Goal: Information Seeking & Learning: Learn about a topic

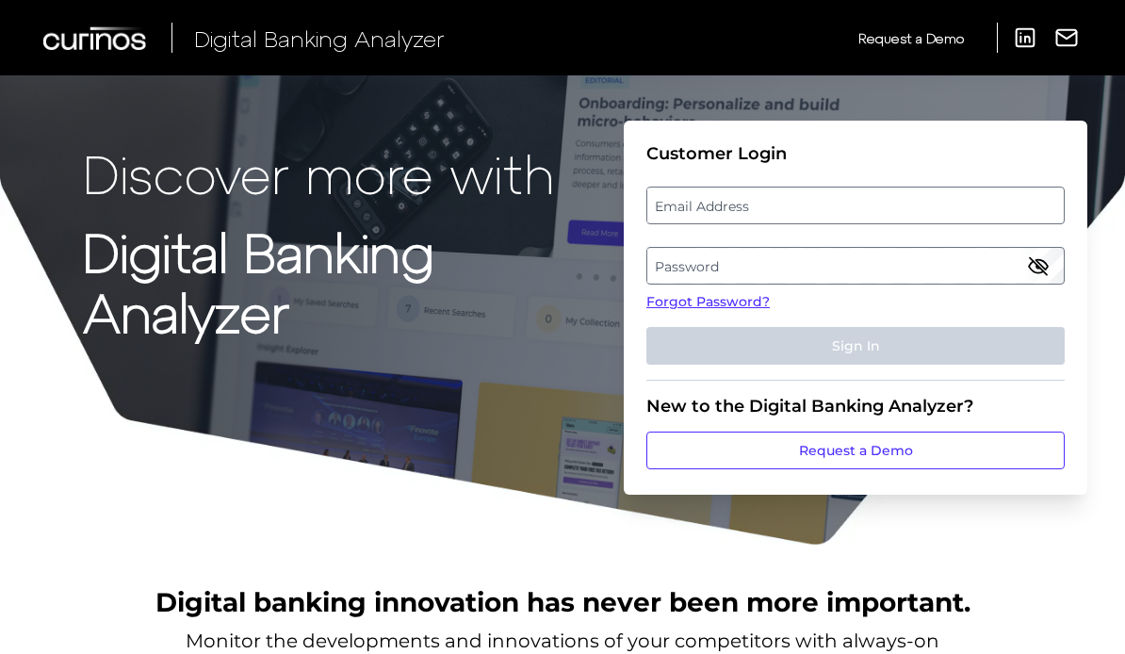
click at [798, 208] on label "Email Address" at bounding box center [855, 205] width 416 height 34
click at [798, 208] on input "email" at bounding box center [855, 206] width 418 height 38
type input "[EMAIL_ADDRESS][DOMAIN_NAME]"
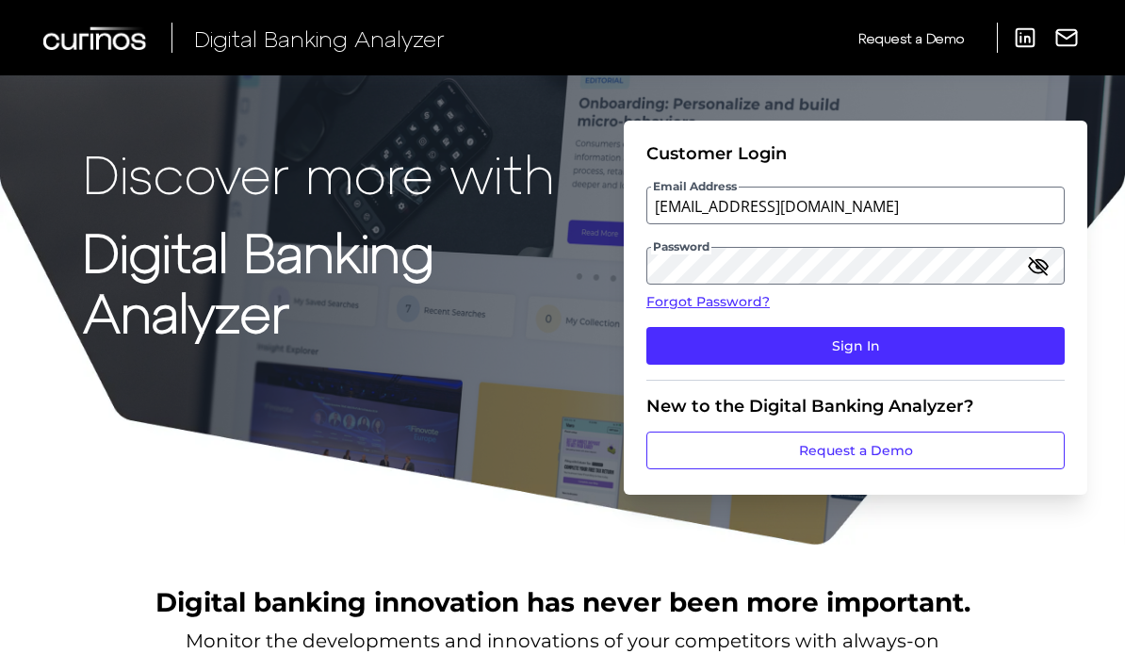
click at [935, 353] on button "Sign In" at bounding box center [855, 346] width 418 height 38
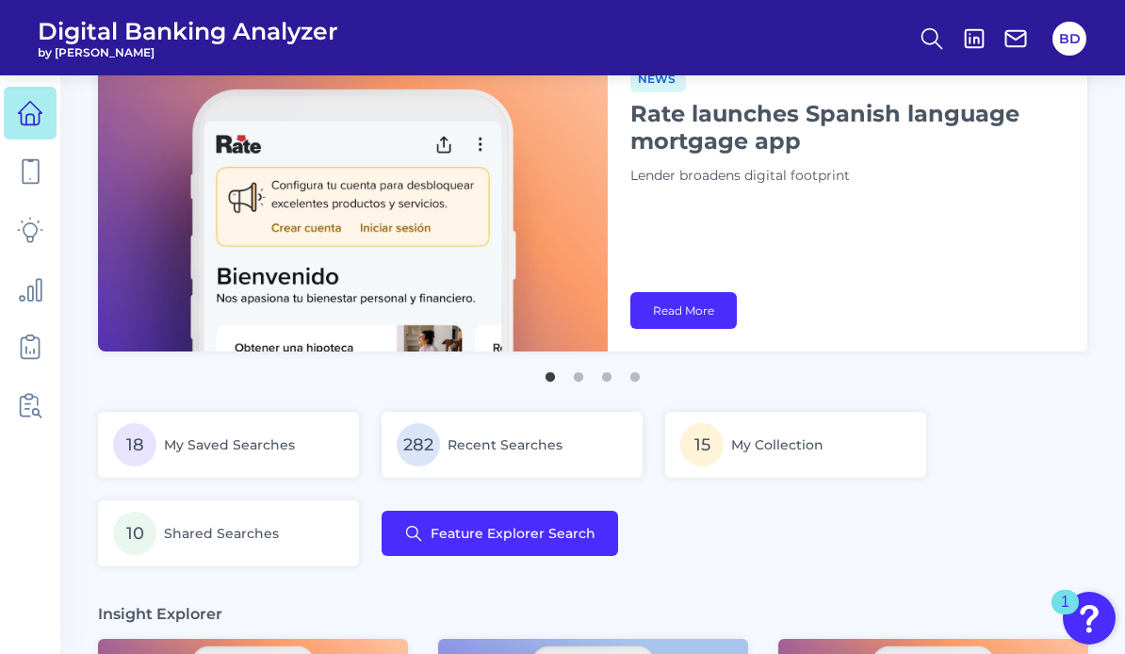
scroll to position [72, 0]
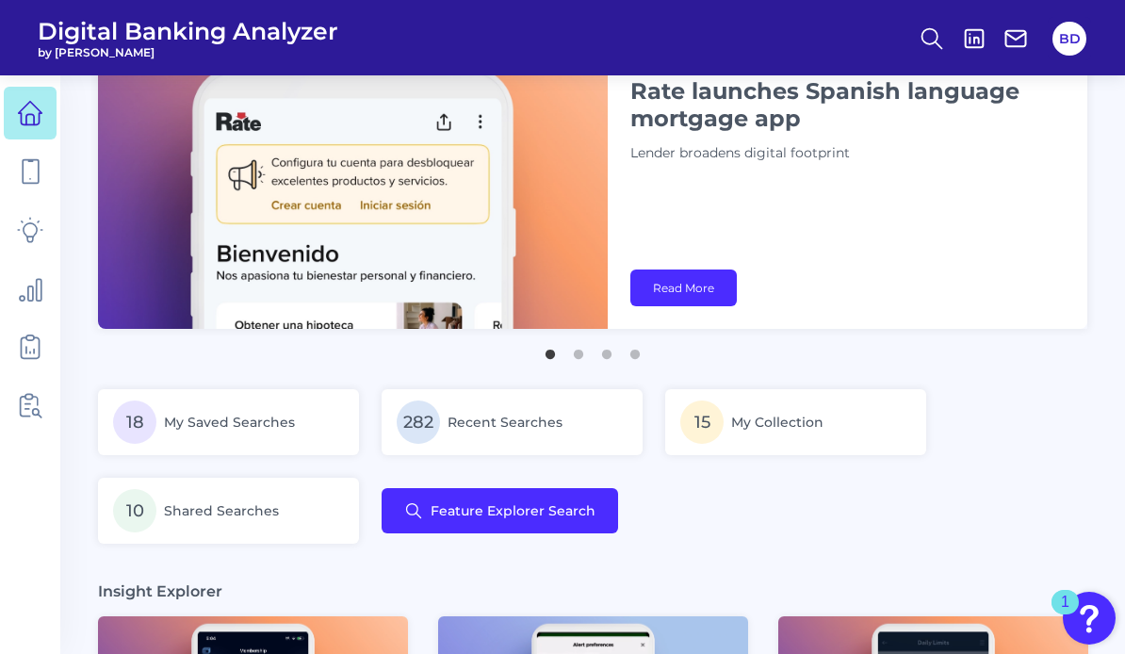
click at [522, 523] on button "Feature Explorer Search" at bounding box center [500, 510] width 237 height 45
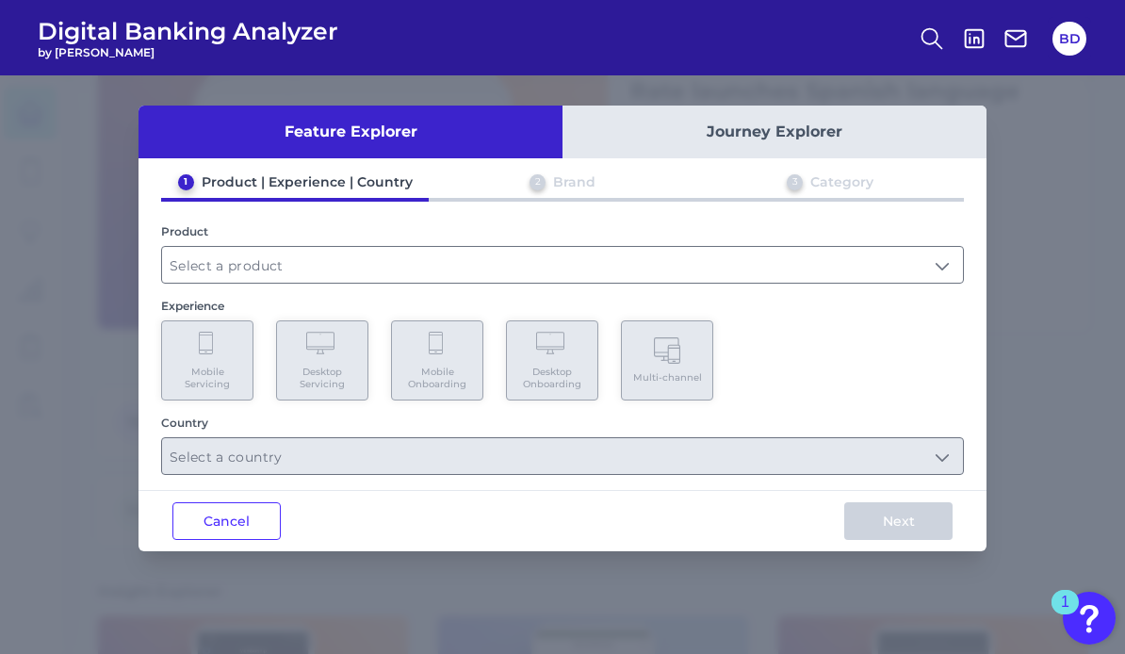
click at [586, 272] on input "text" at bounding box center [562, 265] width 801 height 36
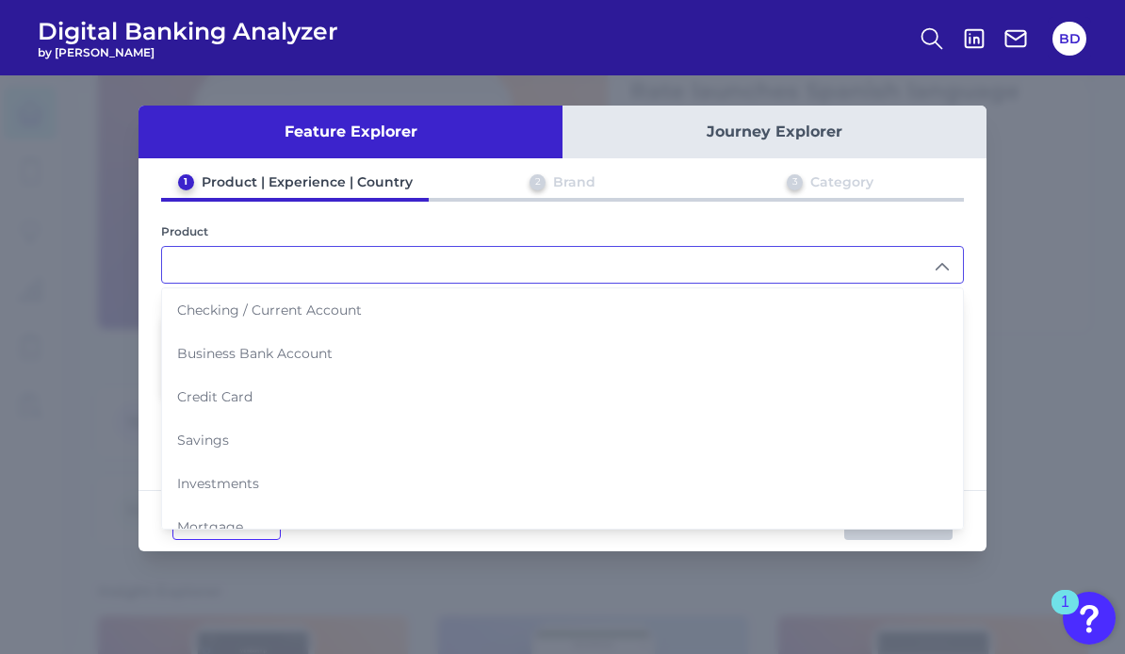
click at [329, 313] on span "Checking / Current Account" at bounding box center [269, 310] width 185 height 17
type input "Checking / Current Account"
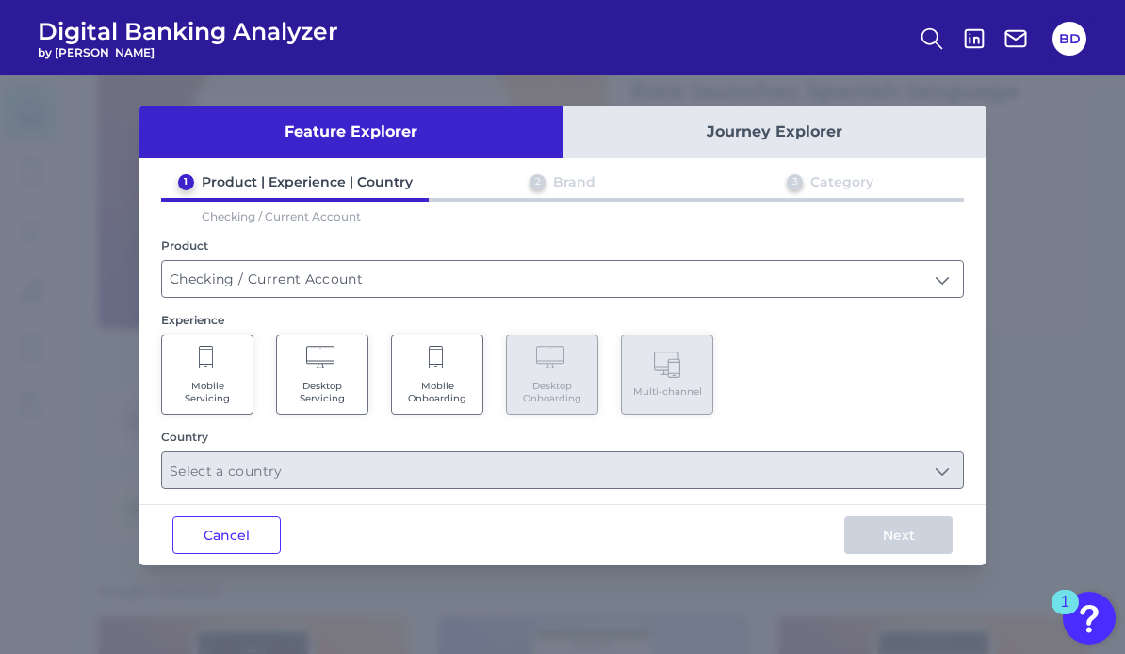
click at [223, 387] on span "Mobile Servicing" at bounding box center [207, 392] width 72 height 24
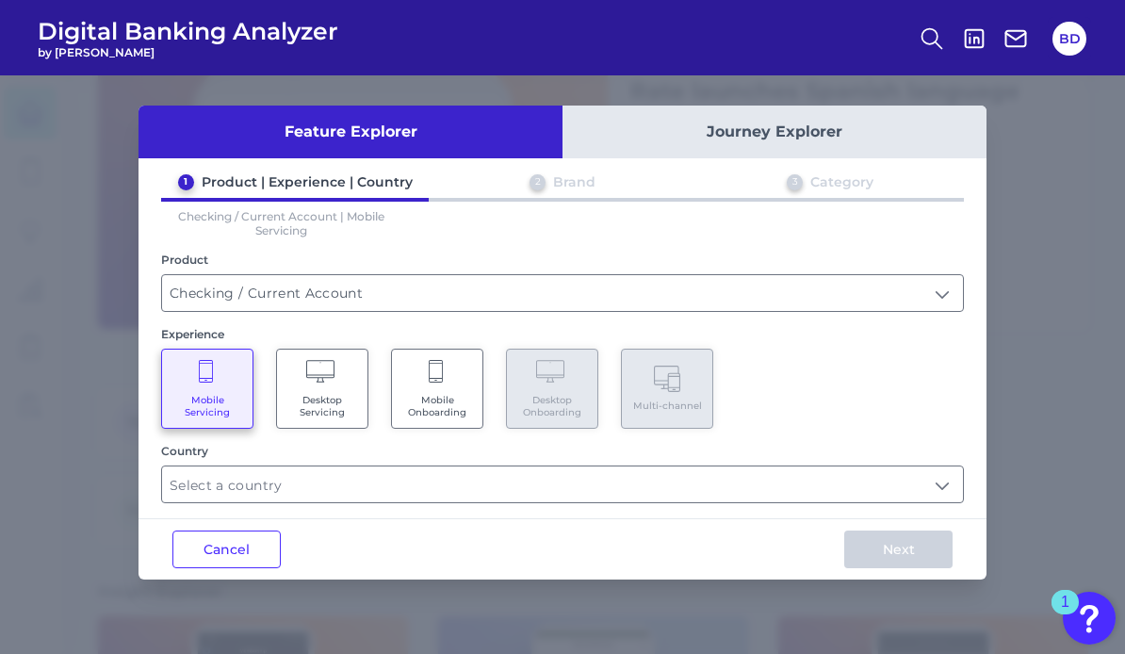
click at [402, 502] on input "text" at bounding box center [562, 484] width 801 height 36
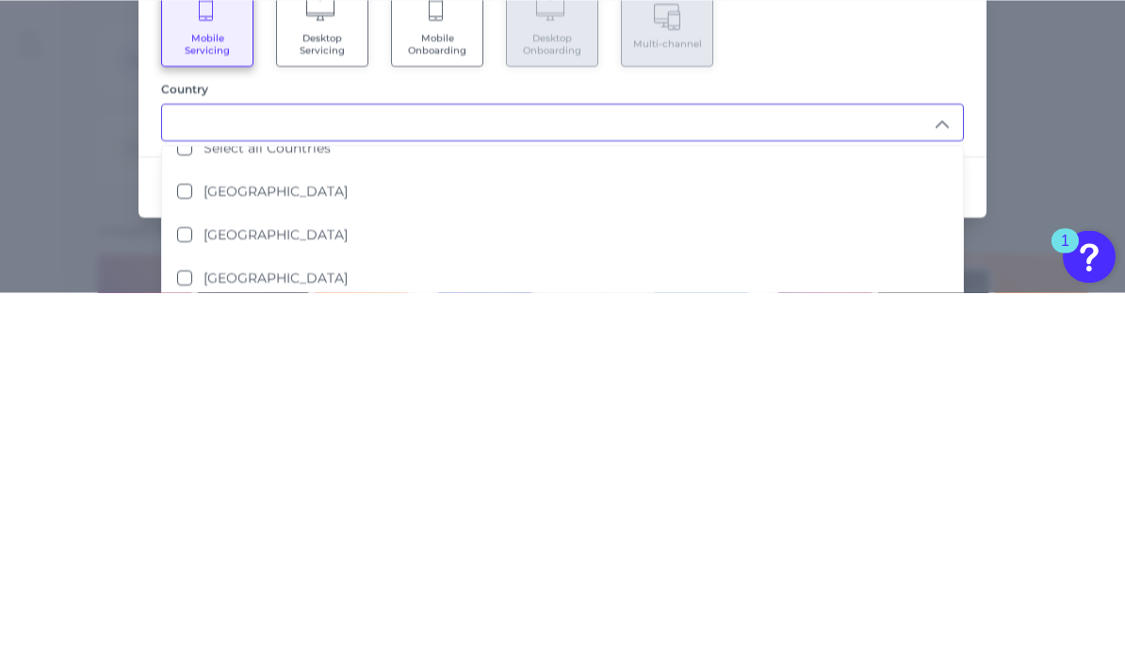
scroll to position [20, 0]
click at [181, 589] on States "[GEOGRAPHIC_DATA]" at bounding box center [184, 596] width 15 height 15
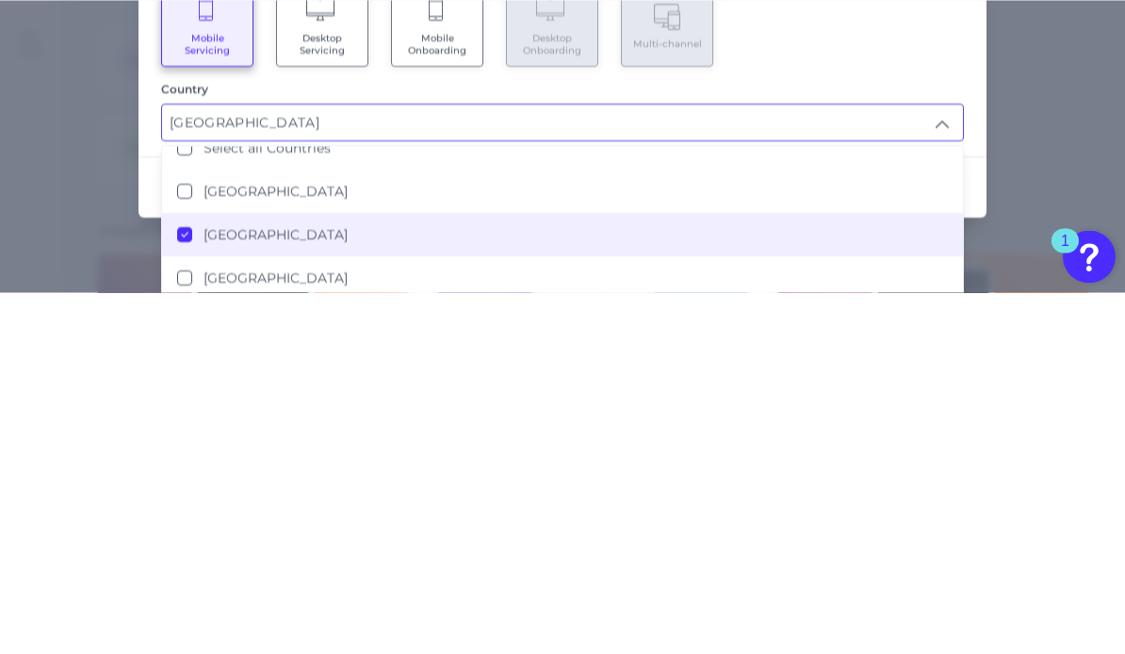
type input "[GEOGRAPHIC_DATA]"
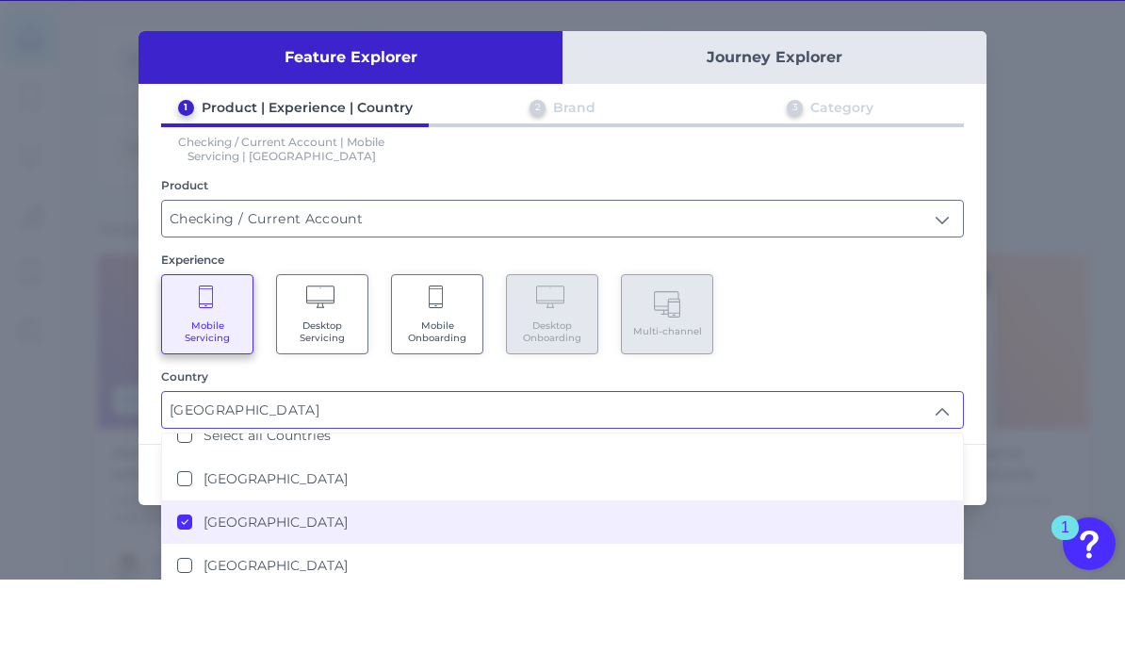
click at [960, 466] on input "[GEOGRAPHIC_DATA]" at bounding box center [562, 484] width 801 height 36
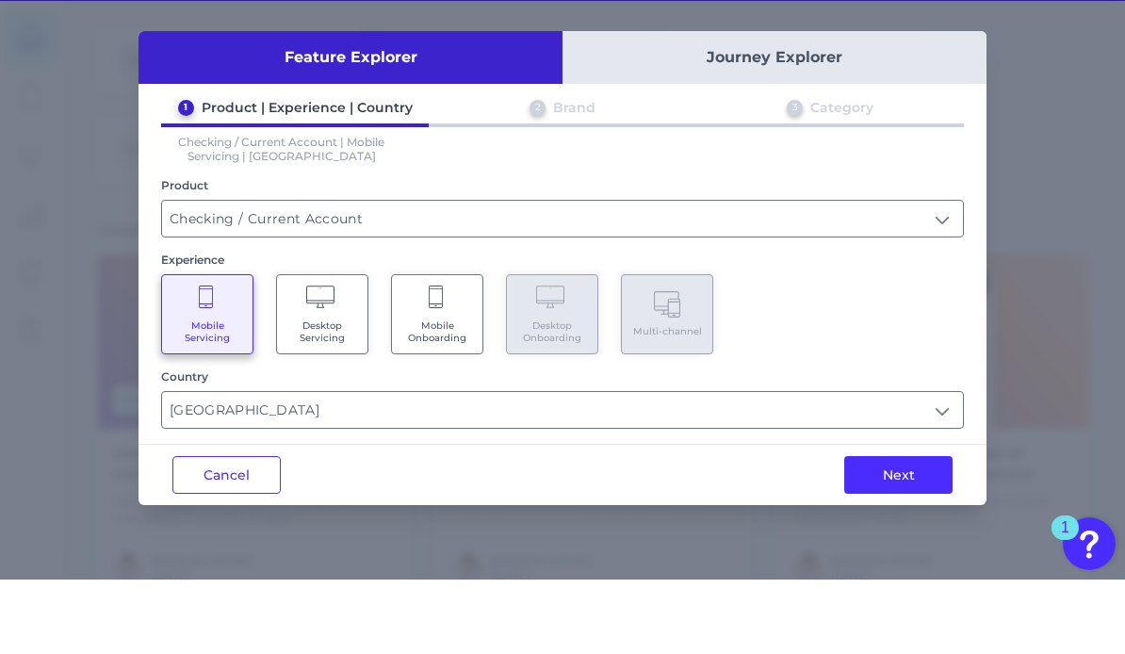
scroll to position [367, 0]
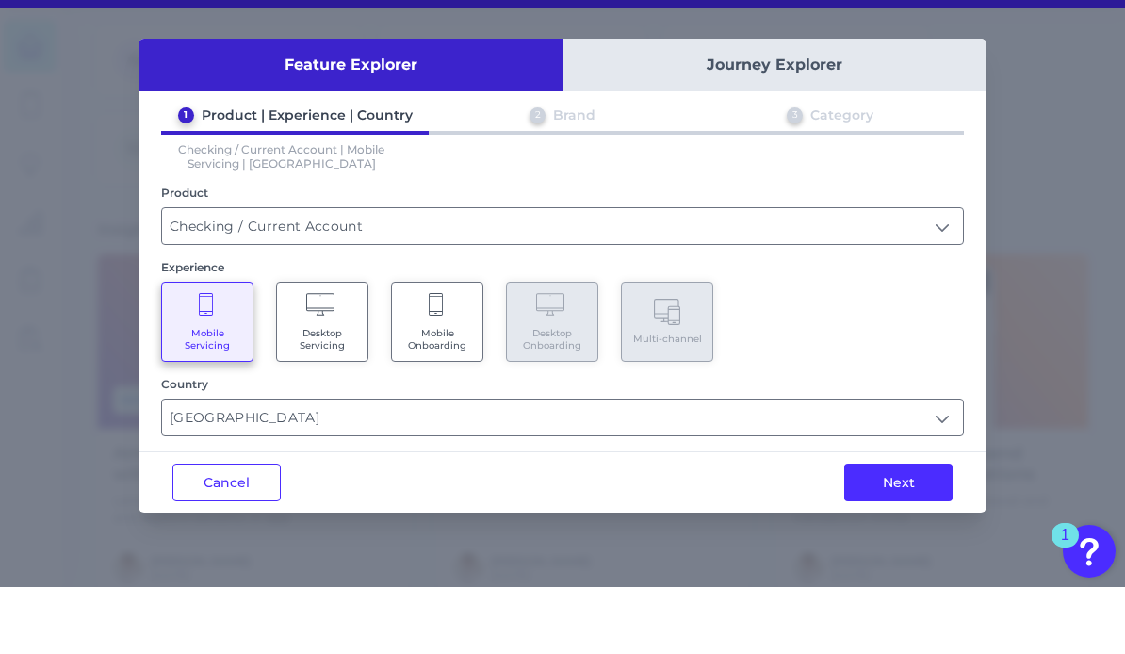
click at [909, 530] on button "Next" at bounding box center [898, 549] width 108 height 38
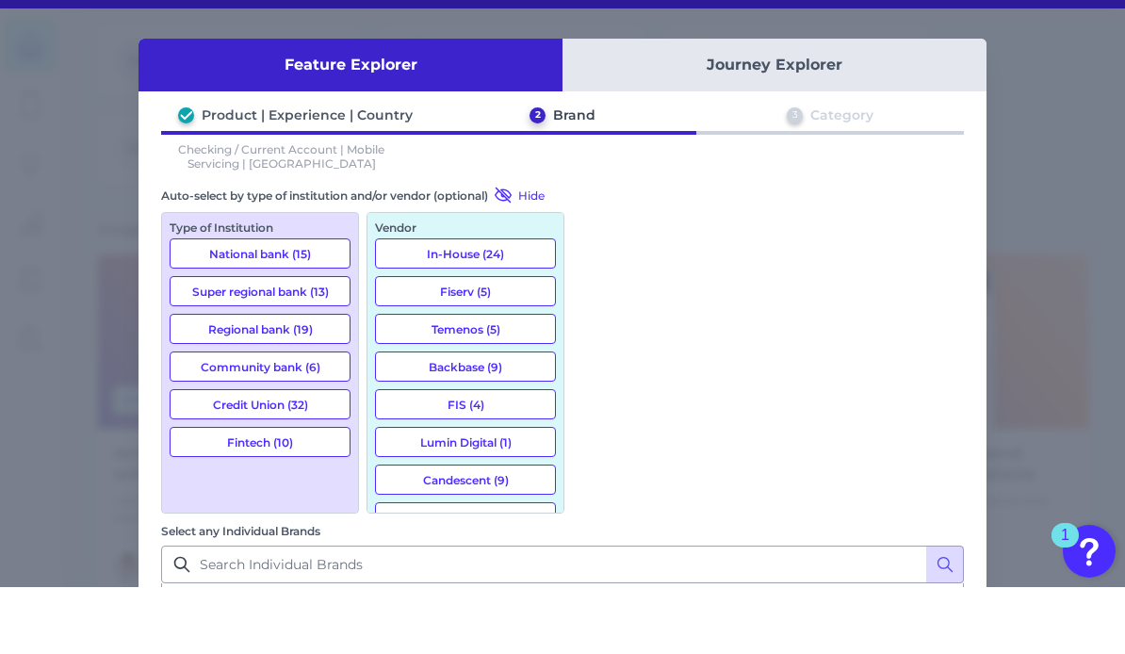
scroll to position [0, 0]
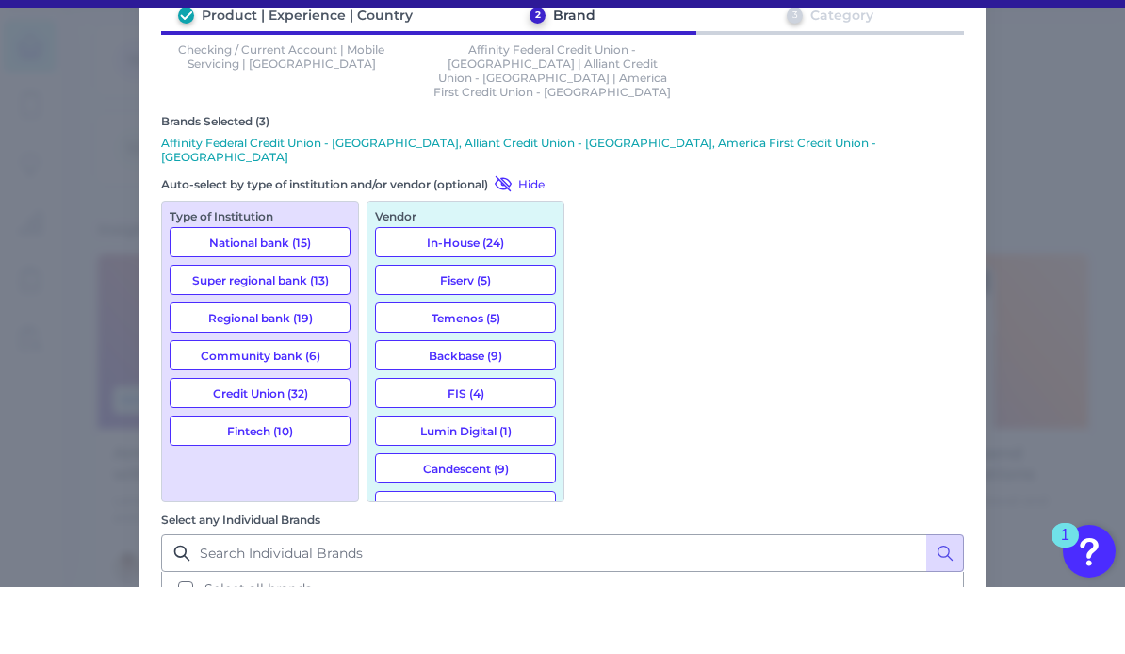
scroll to position [98, 0]
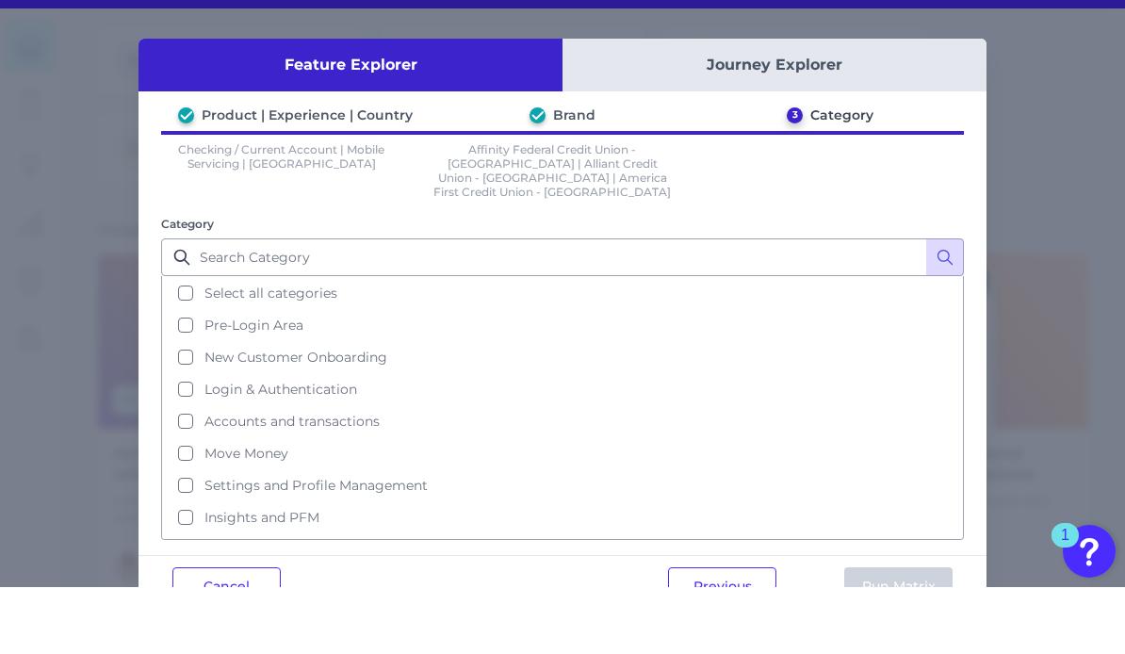
click at [184, 344] on button "Select all categories" at bounding box center [562, 360] width 799 height 32
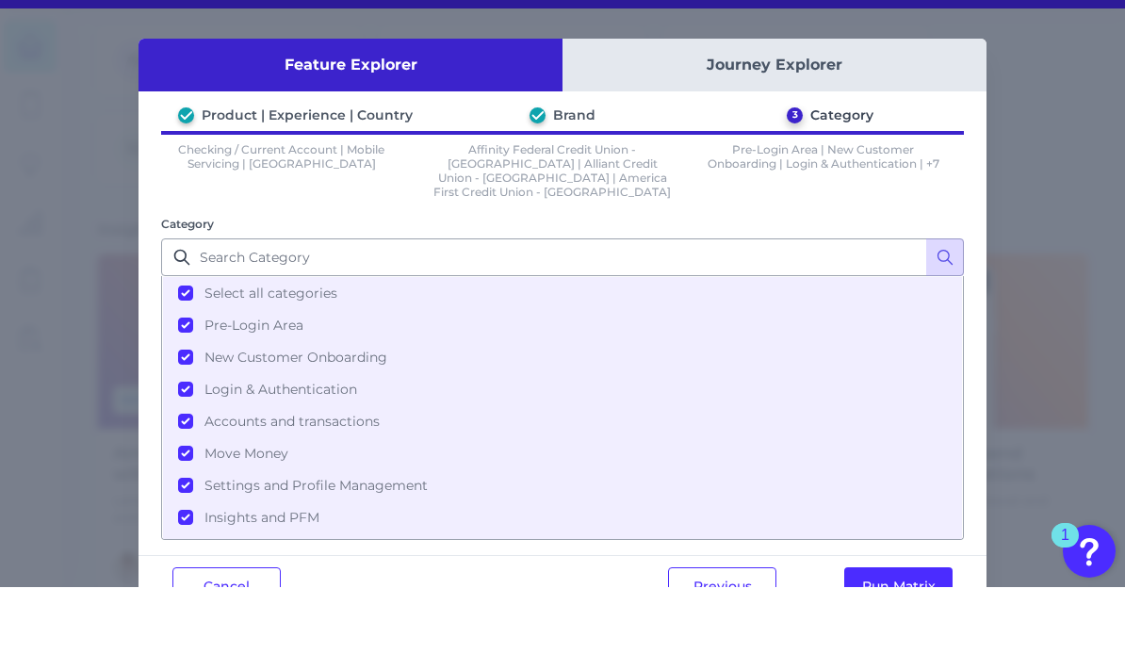
click at [883, 634] on button "Run Matrix" at bounding box center [898, 653] width 108 height 38
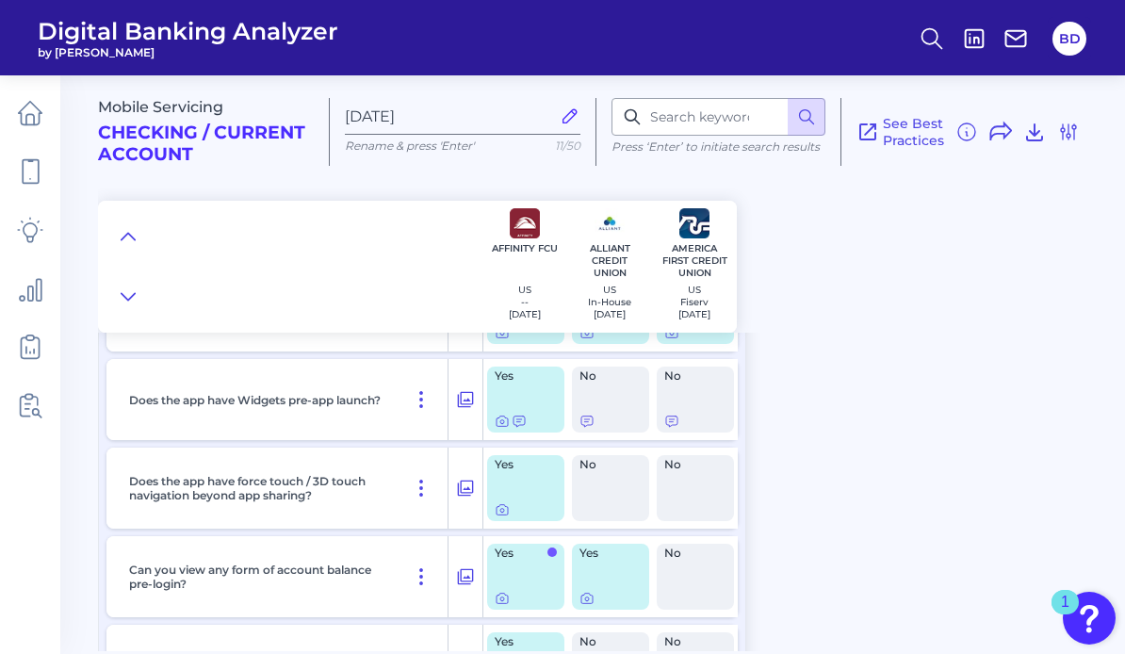
scroll to position [197, 0]
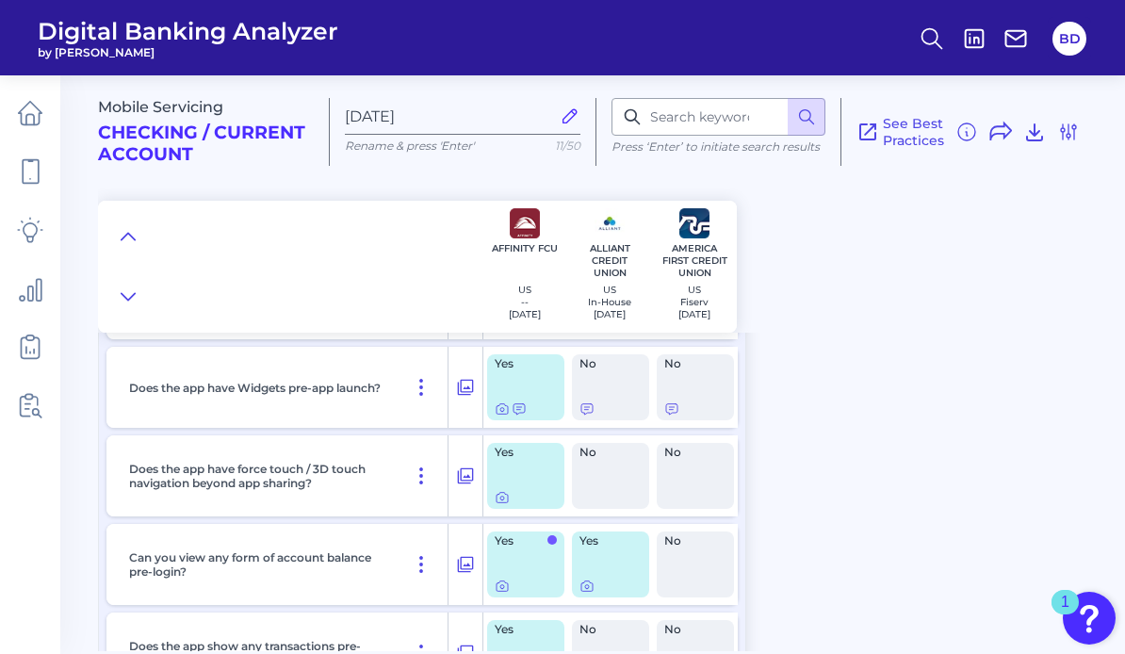
click at [502, 505] on icon at bounding box center [502, 497] width 15 height 15
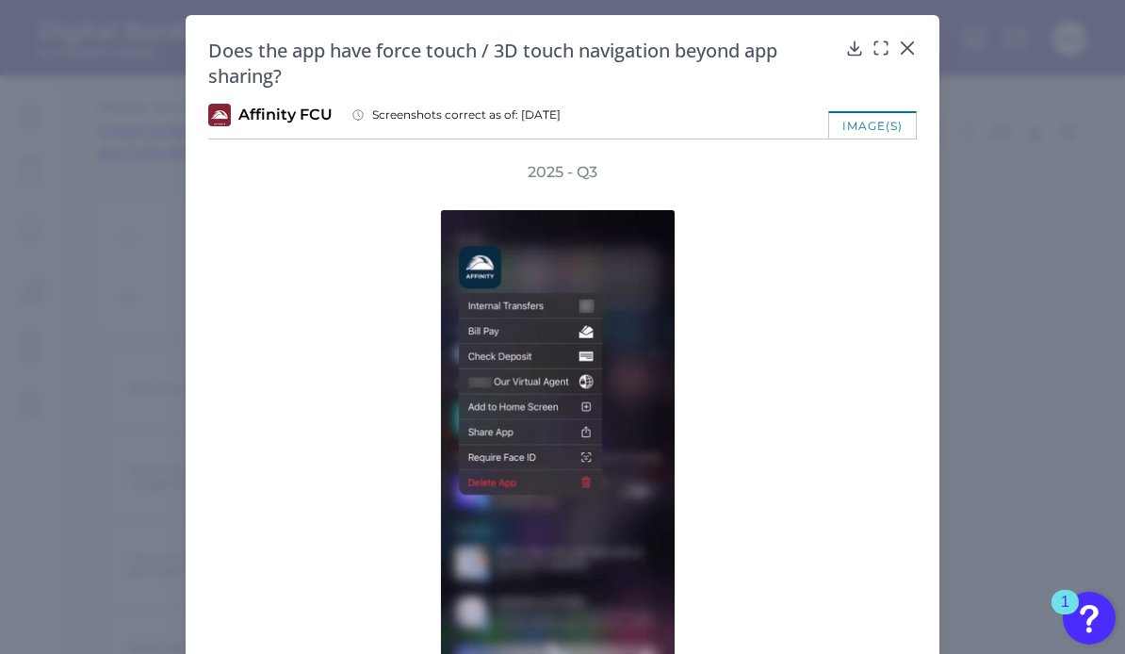
scroll to position [0, 0]
click at [916, 46] on icon at bounding box center [907, 48] width 19 height 19
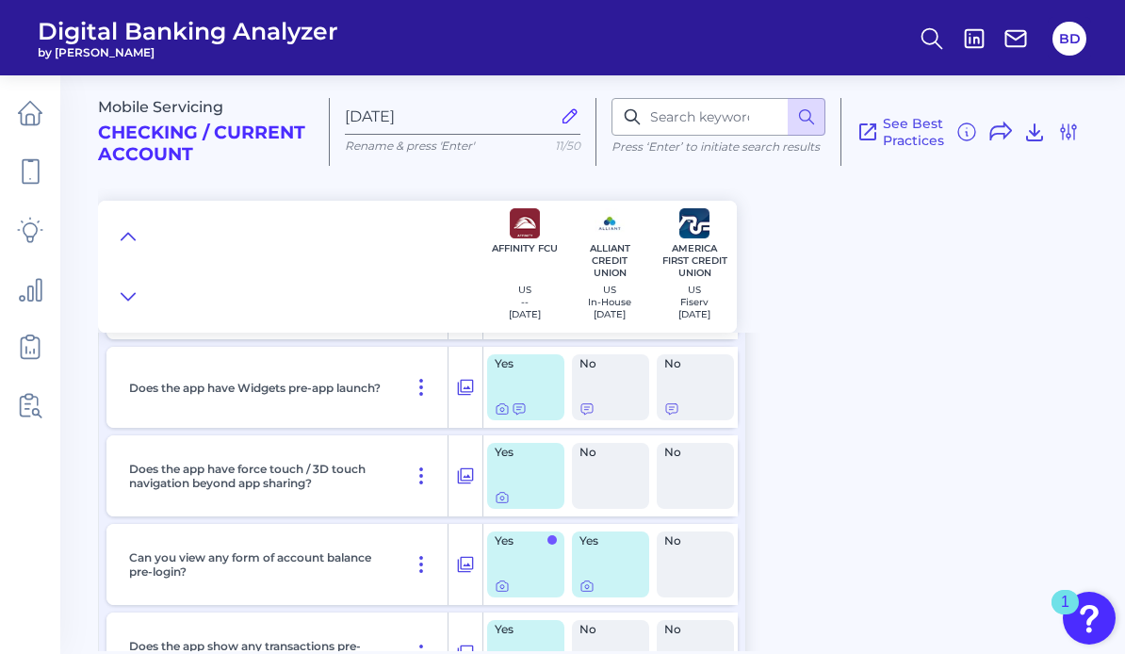
click at [1081, 41] on button "BD" at bounding box center [1070, 39] width 34 height 34
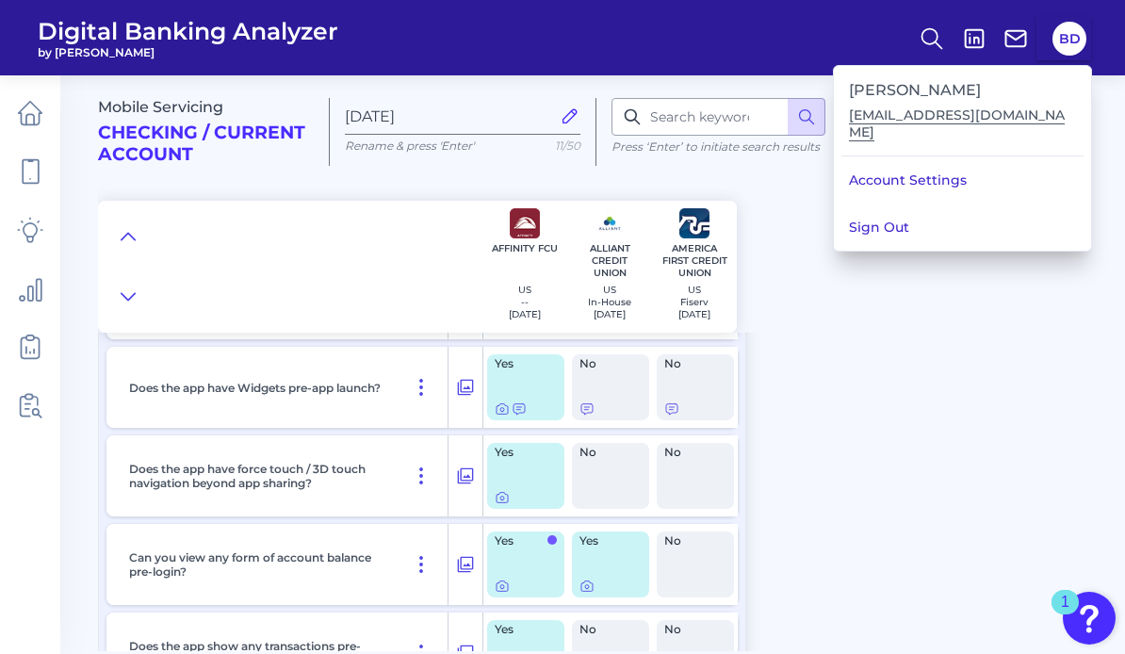
click at [1004, 211] on button "Sign Out" at bounding box center [962, 227] width 257 height 47
